Goal: Find specific page/section: Find specific page/section

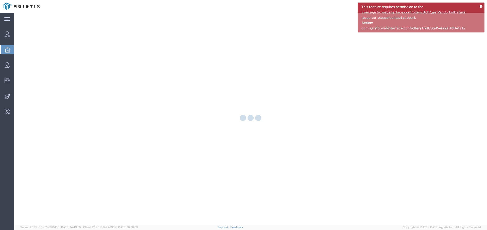
drag, startPoint x: 432, startPoint y: 5, endPoint x: 445, endPoint y: 7, distance: 13.0
click at [432, 5] on span "This feature requires permission to the 'com.agistix.webinterface.controllers.B…" at bounding box center [418, 17] width 115 height 27
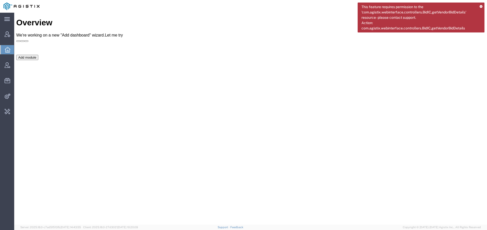
click at [482, 7] on icon at bounding box center [481, 6] width 3 height 3
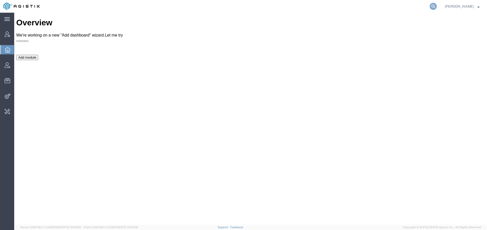
click at [434, 6] on icon at bounding box center [433, 6] width 7 height 7
type input "[PERSON_NAME] mole"
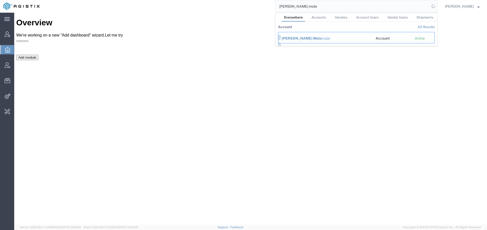
click at [296, 40] on span "[PERSON_NAME] Mole" at bounding box center [302, 38] width 40 height 4
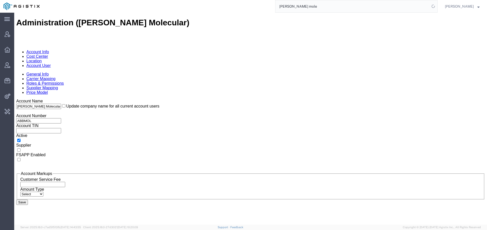
click at [56, 77] on link "Carrier Mapping" at bounding box center [40, 79] width 29 height 4
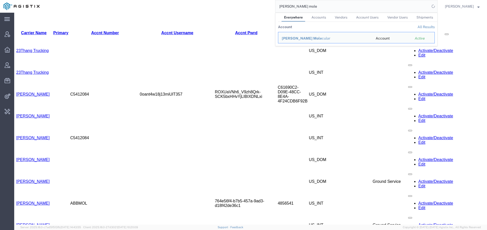
scroll to position [208, 0]
